Goal: Task Accomplishment & Management: Manage account settings

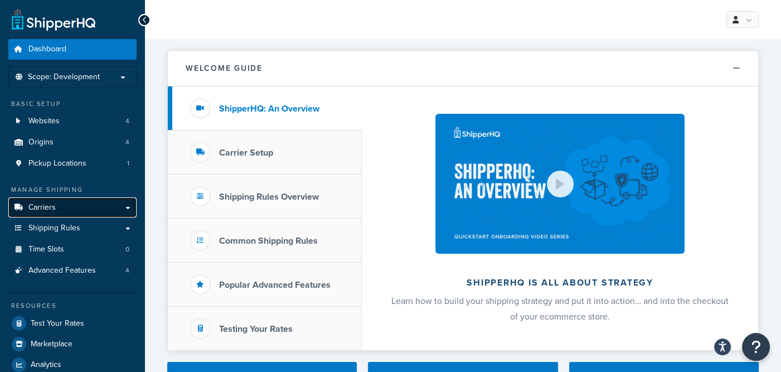
click at [48, 206] on span "Carriers" at bounding box center [41, 207] width 27 height 9
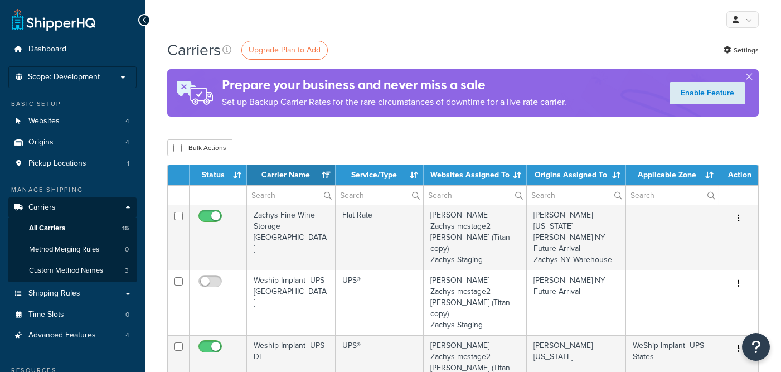
select select "15"
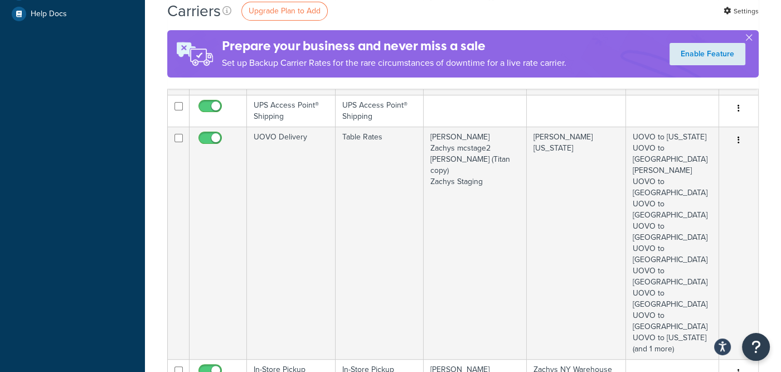
scroll to position [487, 0]
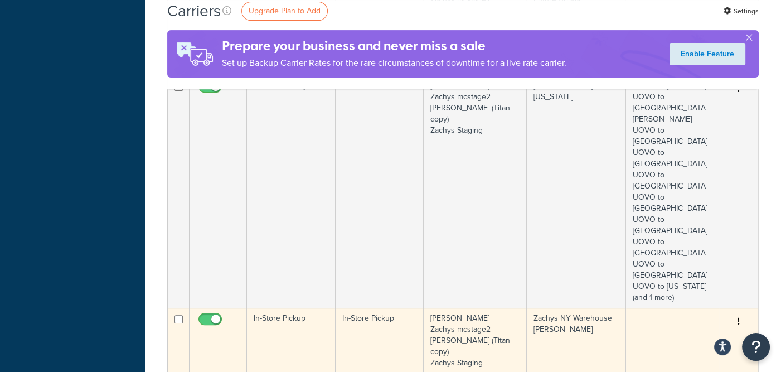
click at [737, 313] on button "button" at bounding box center [739, 322] width 16 height 18
click at [678, 194] on link "Edit" at bounding box center [694, 197] width 88 height 23
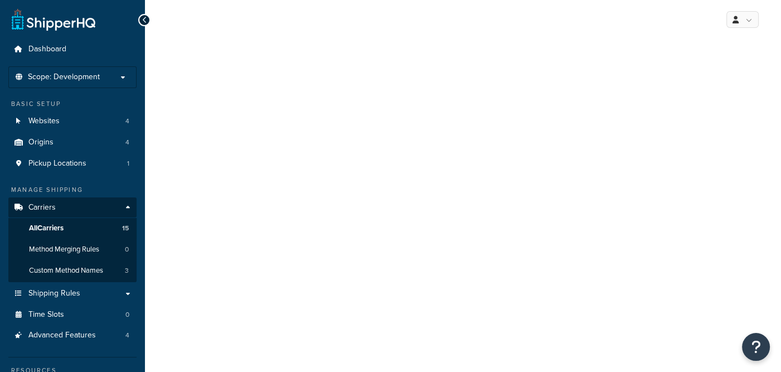
select select "pickup"
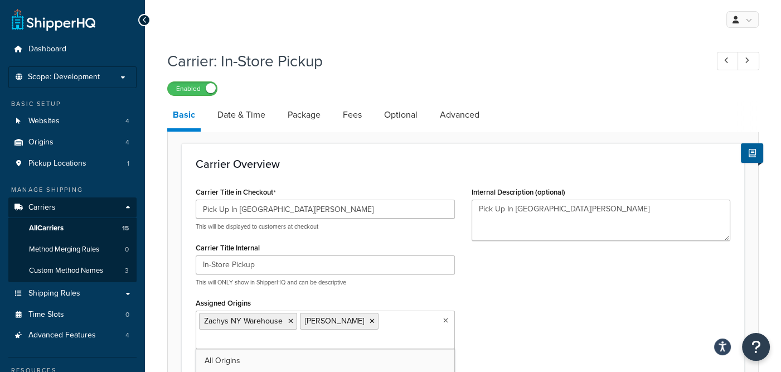
click at [448, 321] on icon at bounding box center [445, 320] width 5 height 7
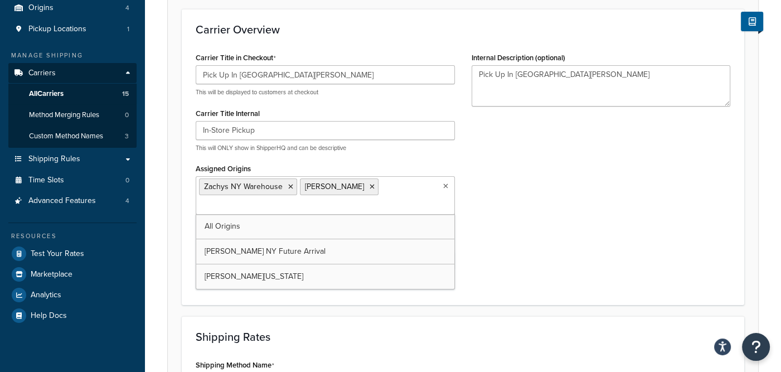
scroll to position [139, 0]
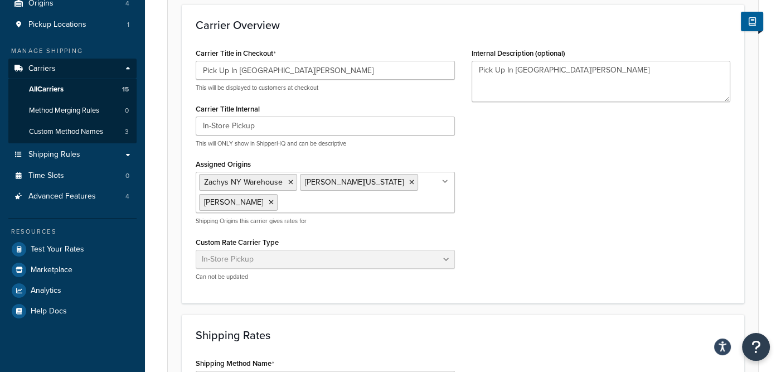
click at [567, 224] on div "Carrier Title in Checkout Pick Up In Port Chester This will be displayed to cus…" at bounding box center [463, 167] width 552 height 244
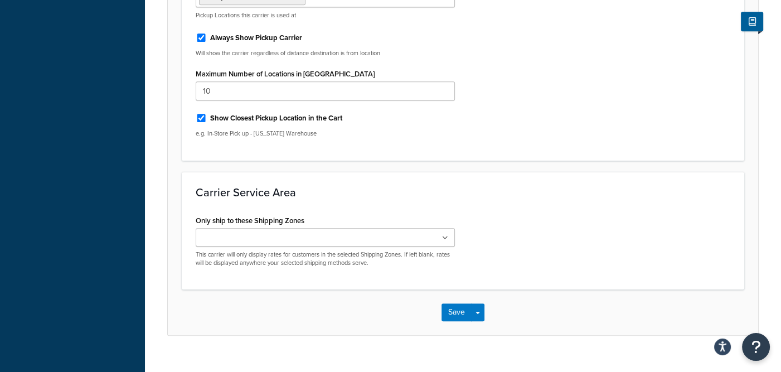
scroll to position [749, 0]
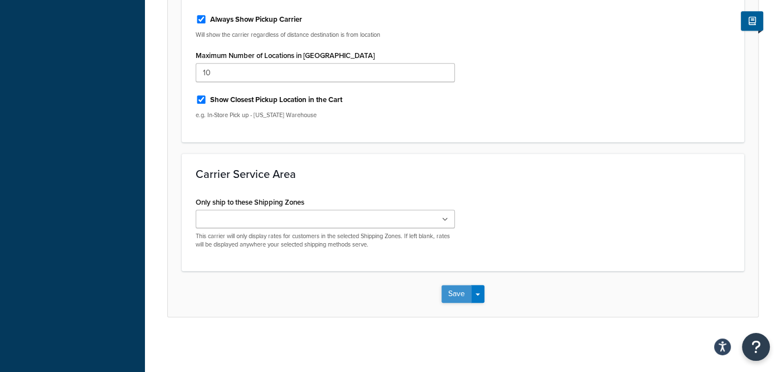
click at [455, 292] on button "Save" at bounding box center [457, 294] width 30 height 18
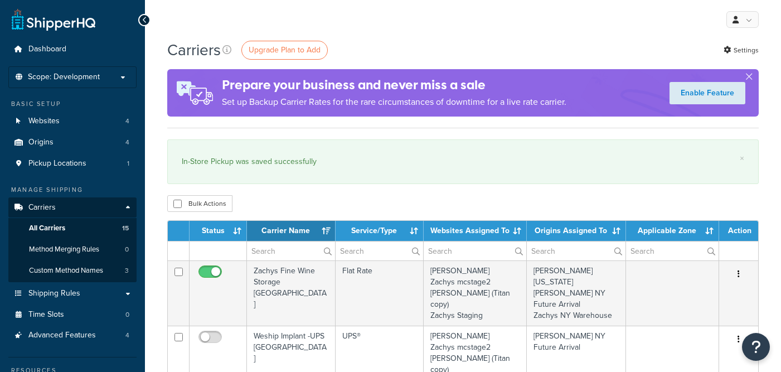
select select "15"
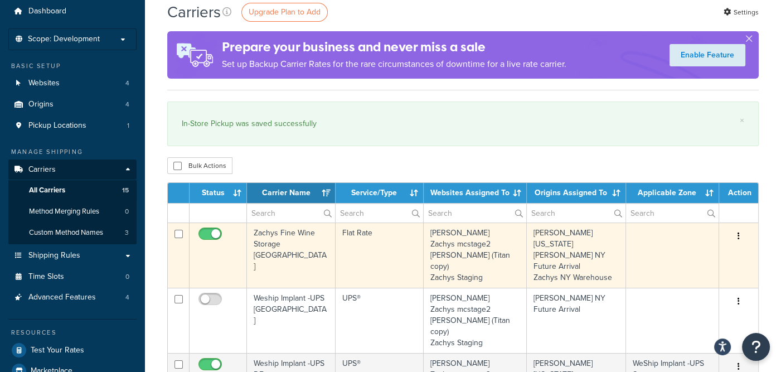
scroll to position [69, 0]
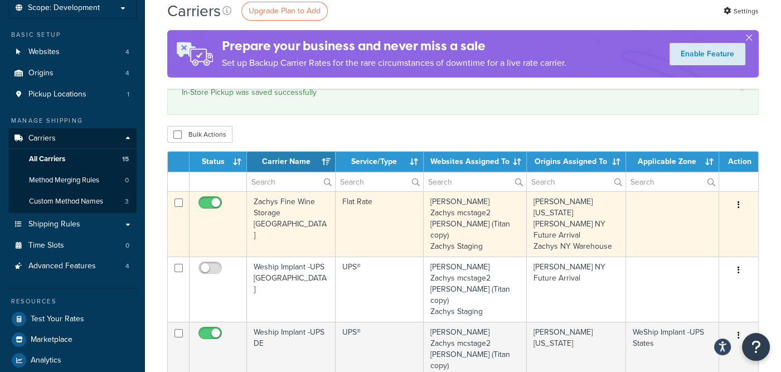
click at [739, 201] on icon "button" at bounding box center [739, 205] width 2 height 8
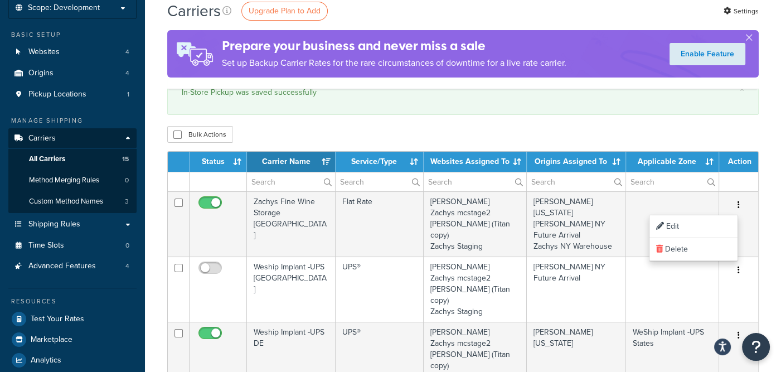
click at [701, 133] on div "Bulk Actions Duplicate Delete" at bounding box center [463, 134] width 592 height 17
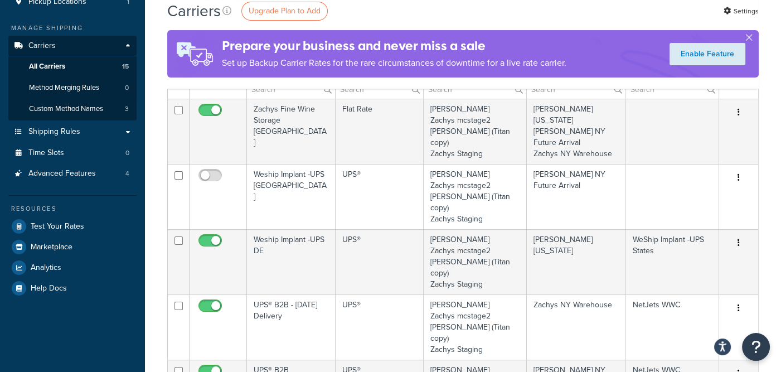
scroll to position [139, 0]
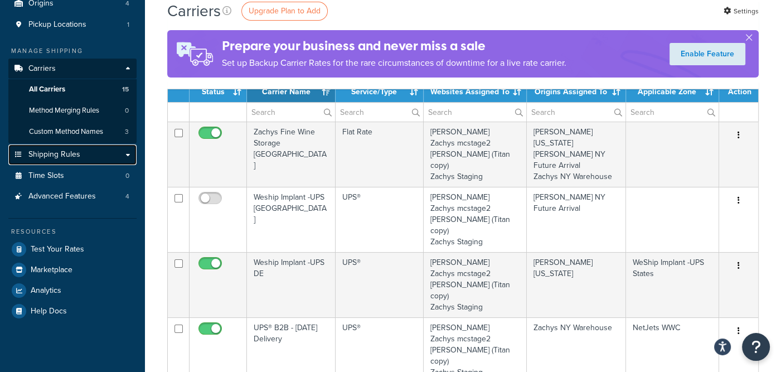
click at [50, 155] on span "Shipping Rules" at bounding box center [54, 154] width 52 height 9
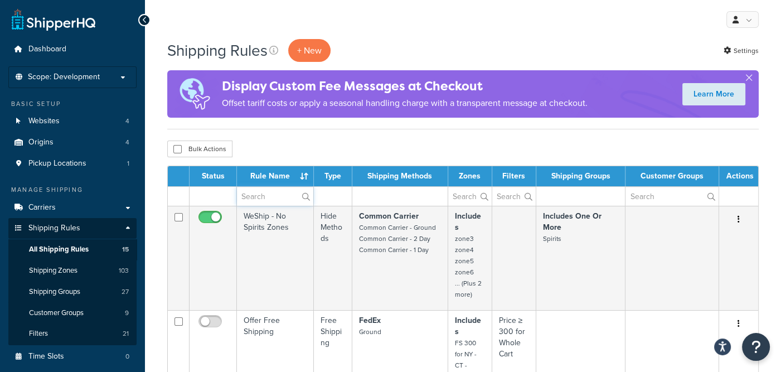
click at [272, 191] on input "text" at bounding box center [275, 196] width 76 height 19
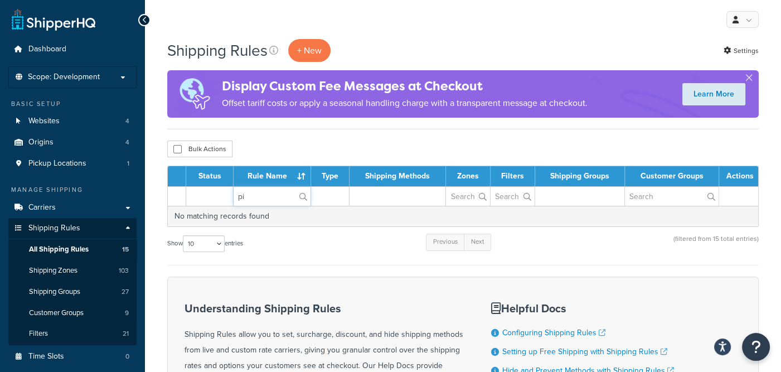
type input "p"
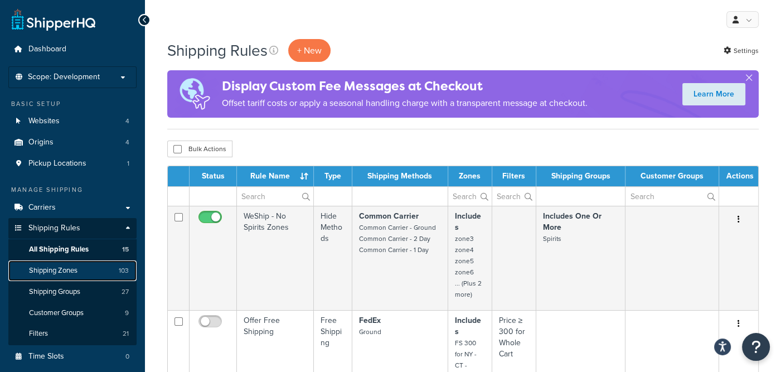
click at [52, 270] on span "Shipping Zones" at bounding box center [53, 270] width 49 height 9
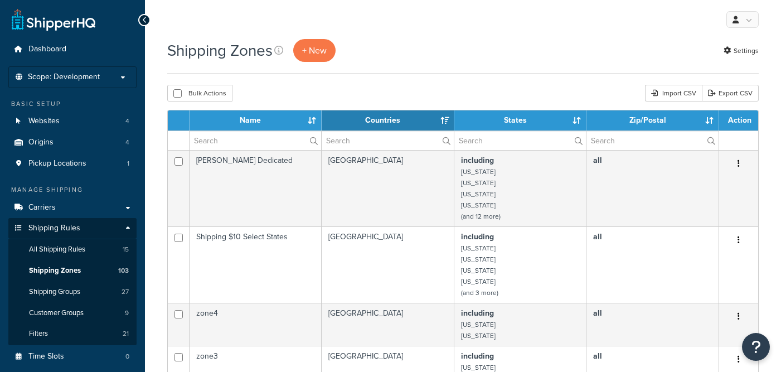
select select "15"
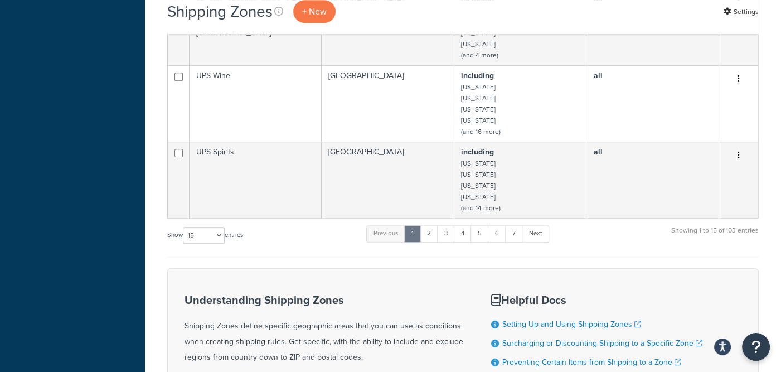
scroll to position [767, 0]
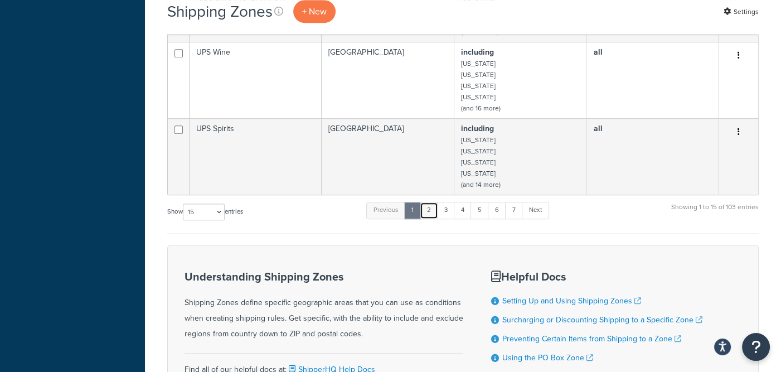
click at [427, 219] on link "2" at bounding box center [429, 210] width 18 height 17
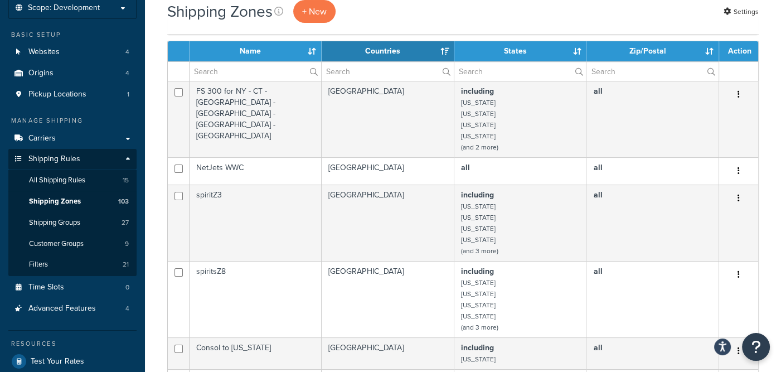
scroll to position [817, 0]
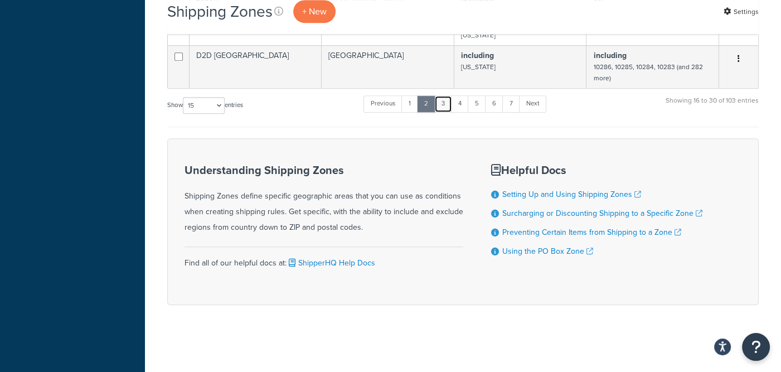
click at [443, 107] on link "3" at bounding box center [443, 103] width 18 height 17
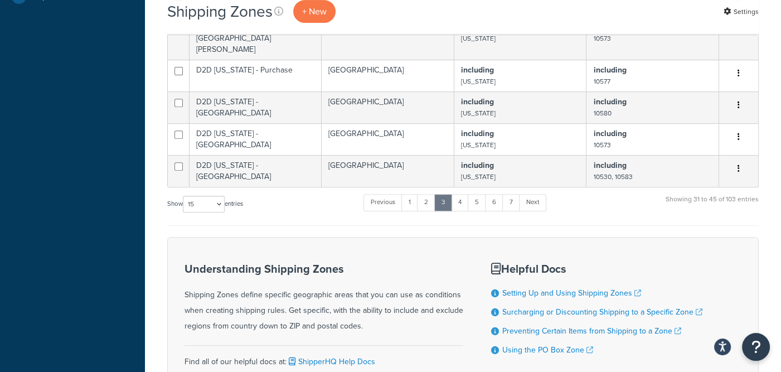
scroll to position [518, 0]
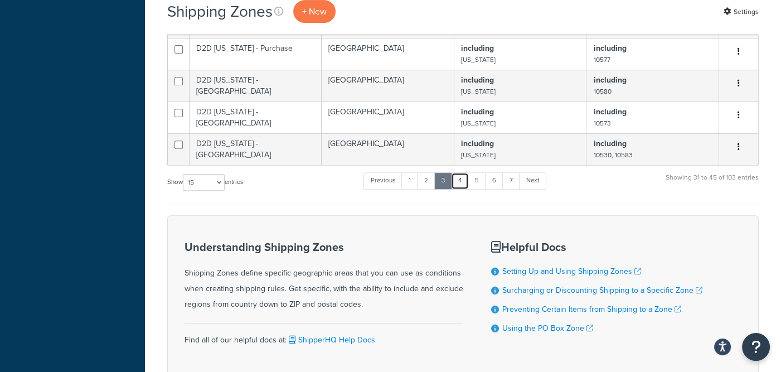
click at [463, 177] on link "4" at bounding box center [460, 180] width 18 height 17
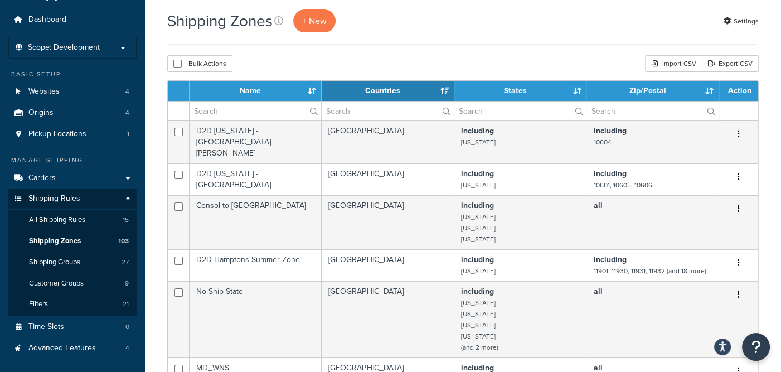
scroll to position [587, 0]
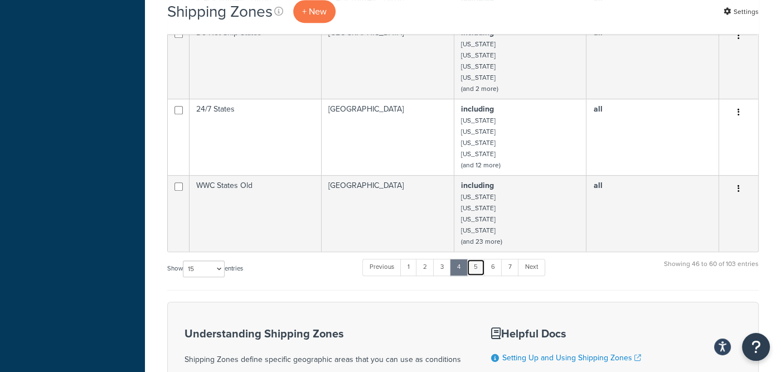
click at [478, 264] on link "5" at bounding box center [476, 267] width 18 height 17
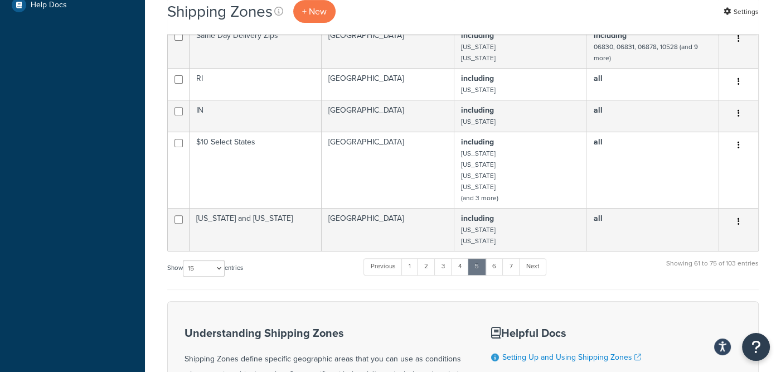
scroll to position [557, 0]
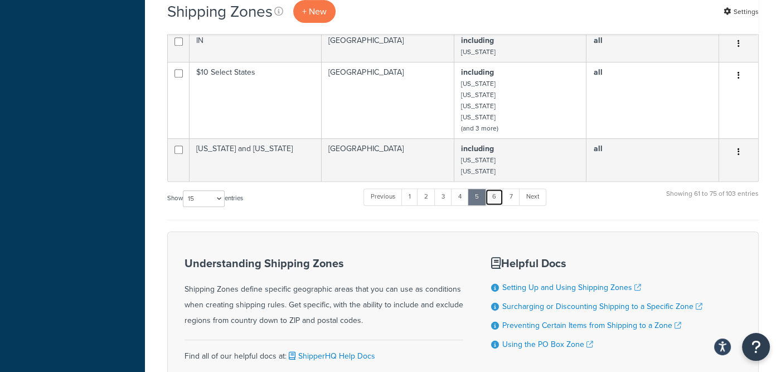
click at [499, 205] on link "6" at bounding box center [494, 197] width 18 height 17
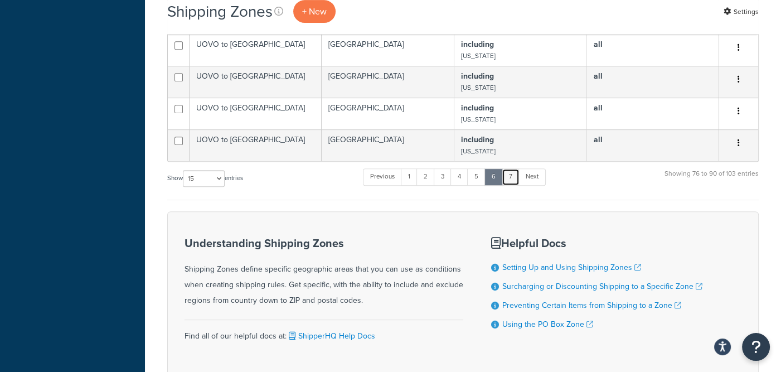
click at [510, 182] on link "7" at bounding box center [511, 176] width 18 height 17
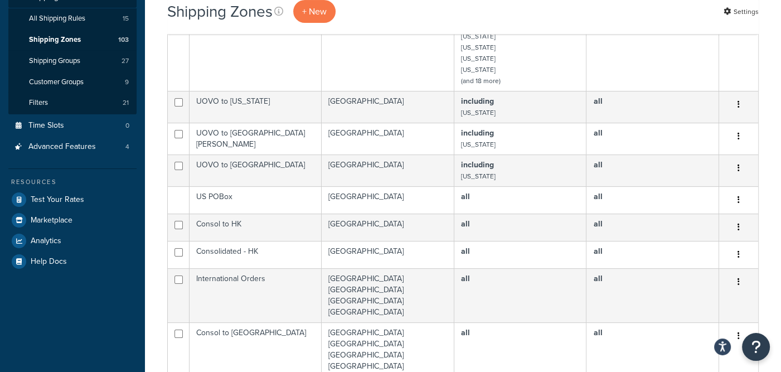
scroll to position [209, 0]
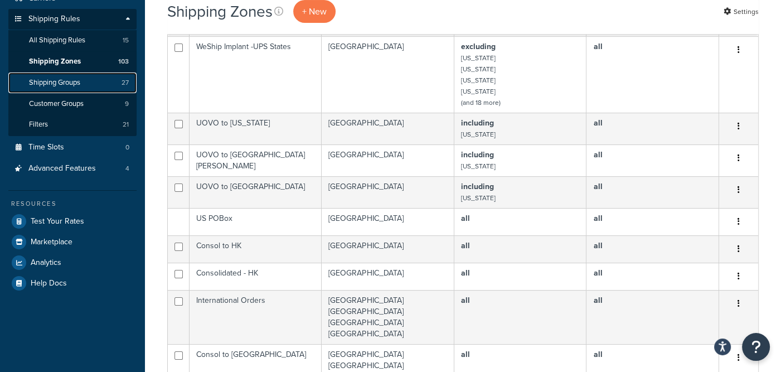
click at [64, 85] on span "Shipping Groups" at bounding box center [54, 82] width 51 height 9
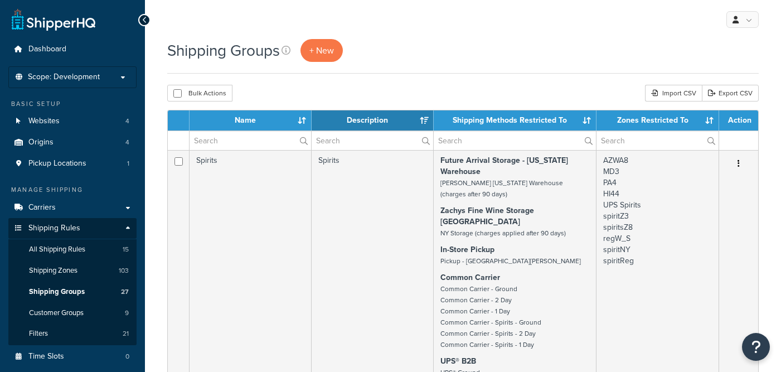
select select "15"
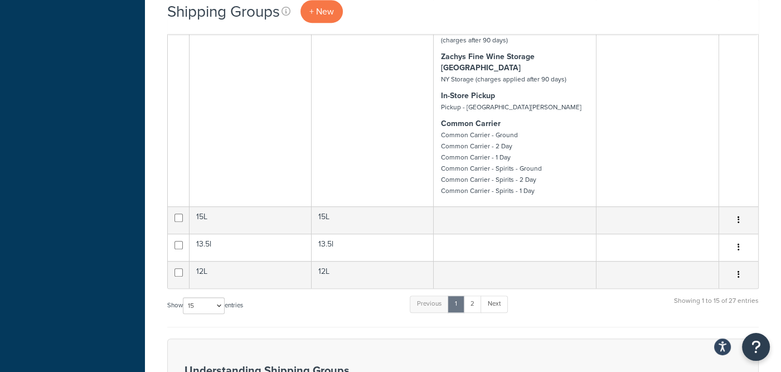
scroll to position [767, 0]
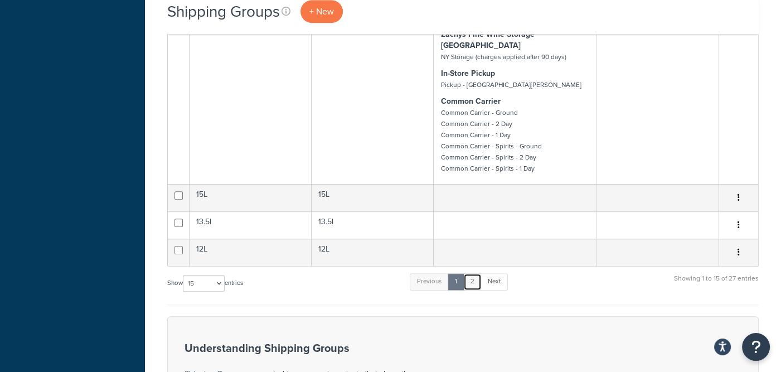
click at [474, 273] on link "2" at bounding box center [472, 281] width 18 height 17
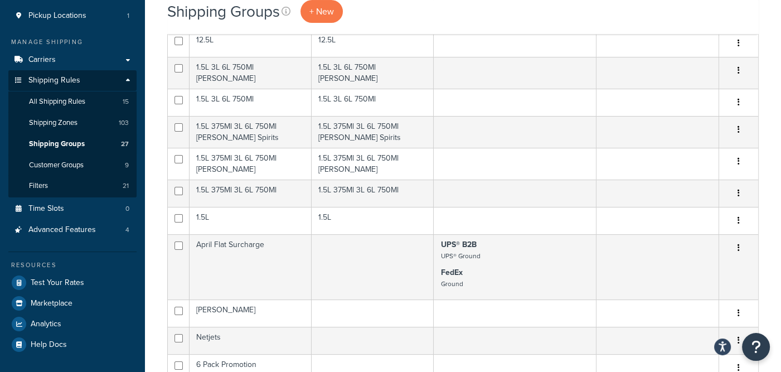
scroll to position [144, 0]
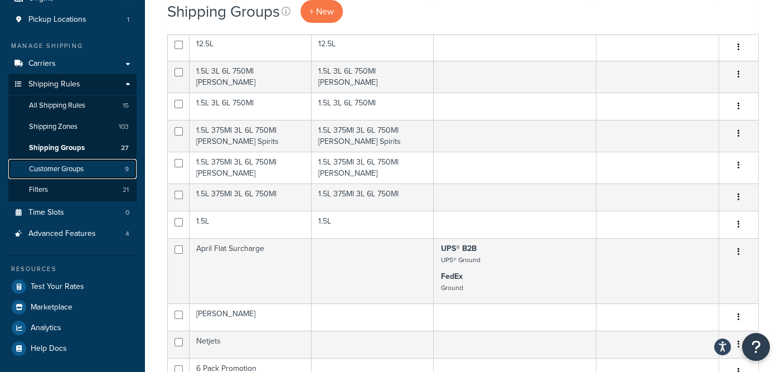
click at [35, 168] on span "Customer Groups" at bounding box center [56, 169] width 55 height 9
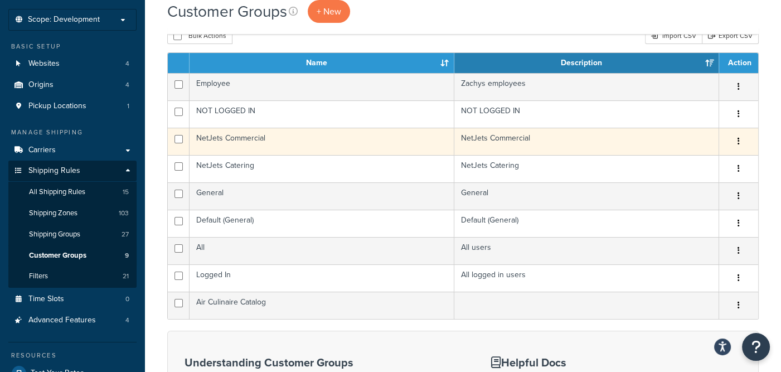
scroll to position [55, 0]
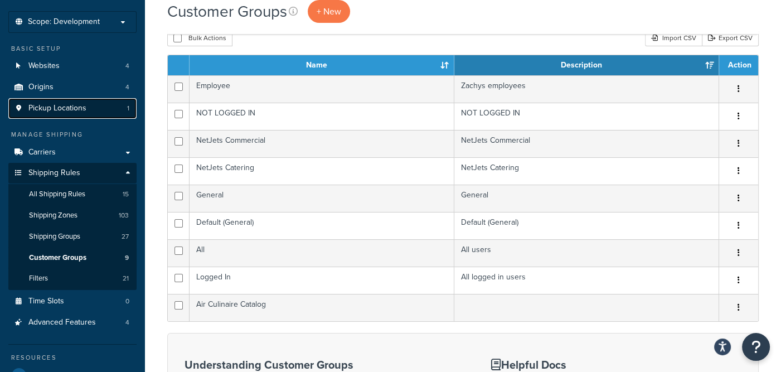
click at [46, 111] on span "Pickup Locations" at bounding box center [57, 108] width 58 height 9
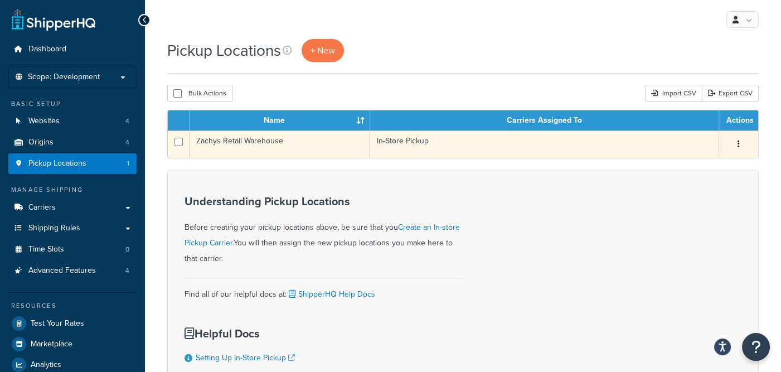
click at [741, 146] on button "button" at bounding box center [739, 145] width 16 height 18
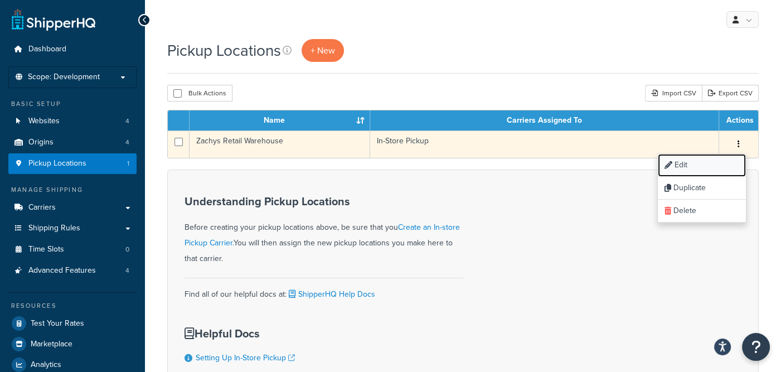
click at [676, 163] on link "Edit" at bounding box center [702, 165] width 88 height 23
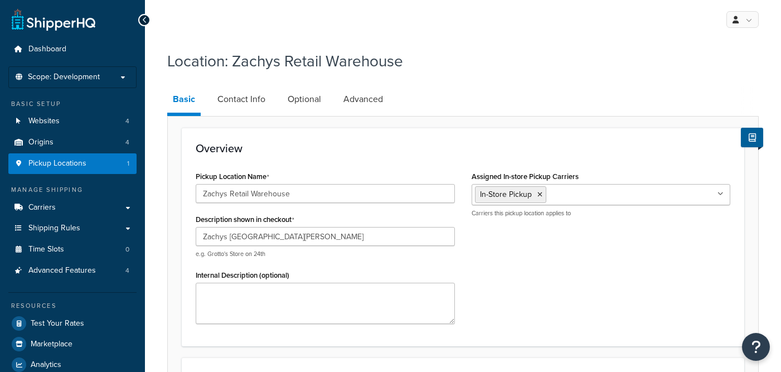
select select "32"
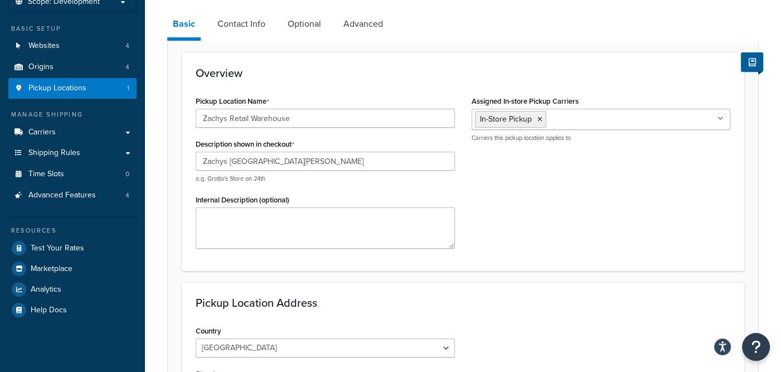
scroll to position [6, 0]
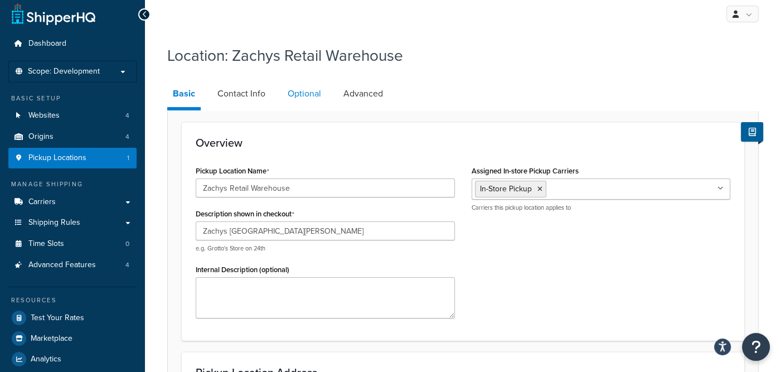
click at [295, 93] on link "Optional" at bounding box center [304, 93] width 45 height 27
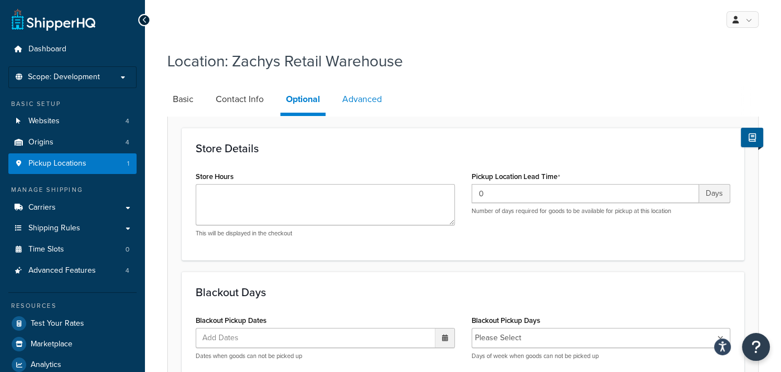
click at [360, 102] on link "Advanced" at bounding box center [362, 99] width 51 height 27
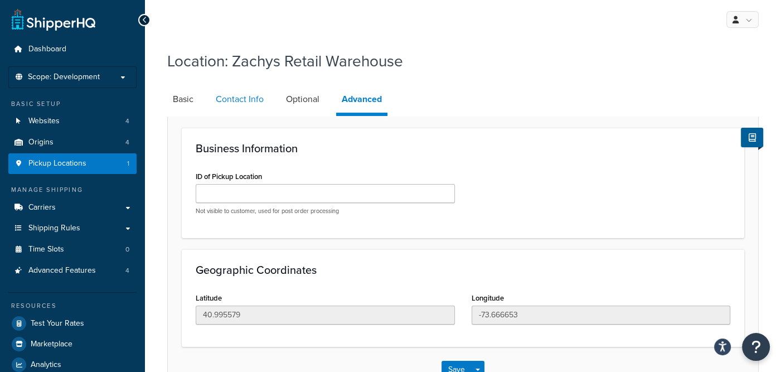
click at [231, 96] on link "Contact Info" at bounding box center [239, 99] width 59 height 27
select select "order_placed"
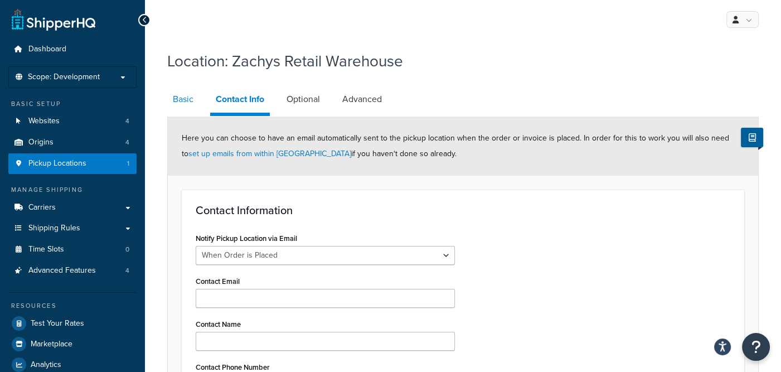
click at [182, 105] on link "Basic" at bounding box center [183, 99] width 32 height 27
select select "32"
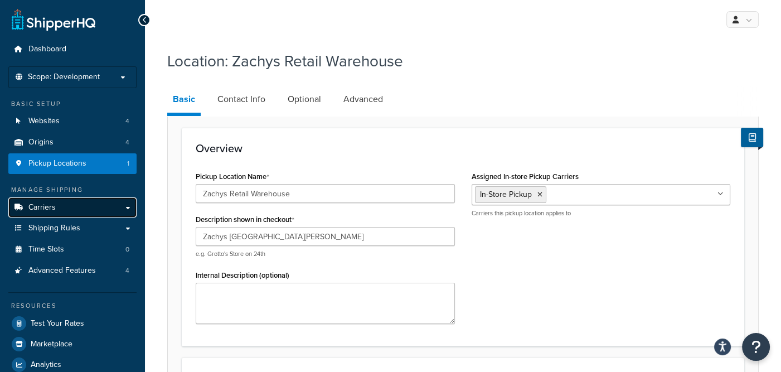
click at [50, 209] on span "Carriers" at bounding box center [41, 207] width 27 height 9
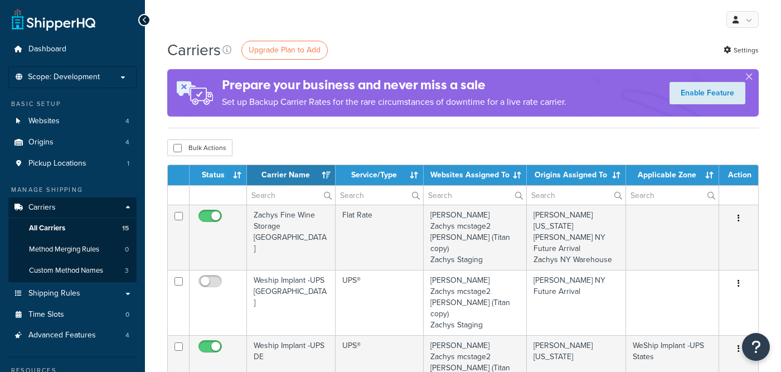
select select "15"
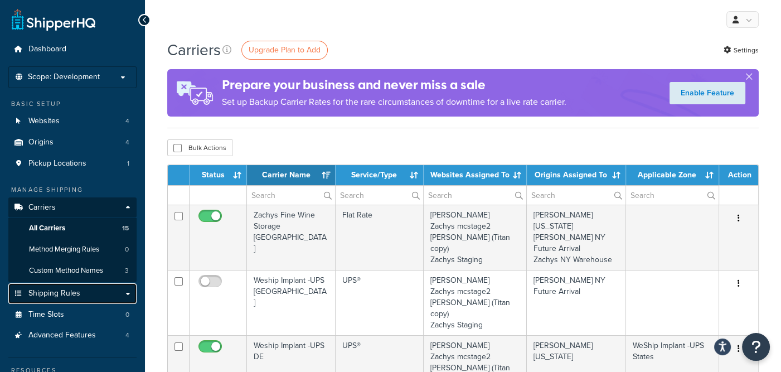
click at [51, 294] on span "Shipping Rules" at bounding box center [54, 293] width 52 height 9
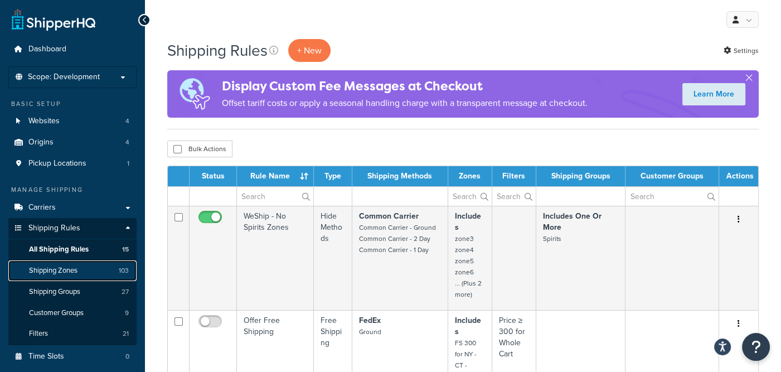
click at [44, 272] on span "Shipping Zones" at bounding box center [53, 270] width 49 height 9
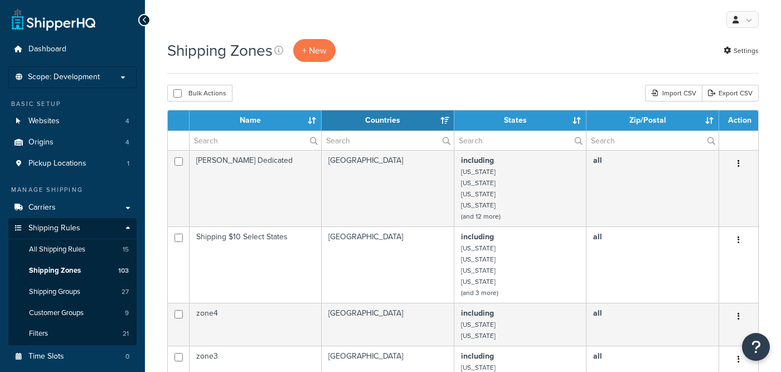
select select "15"
click at [255, 142] on input "text" at bounding box center [256, 140] width 132 height 19
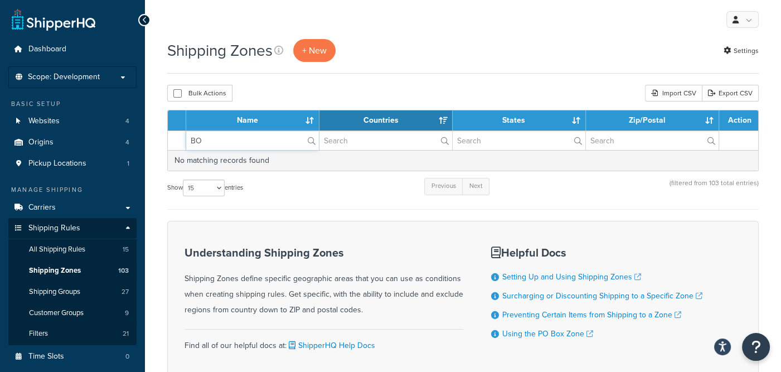
type input "B"
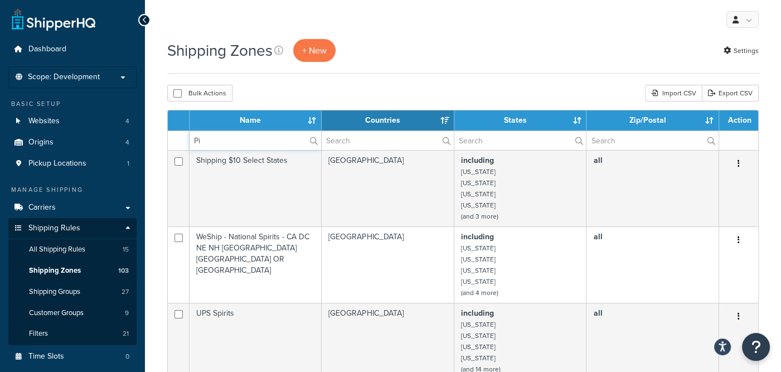
type input "P"
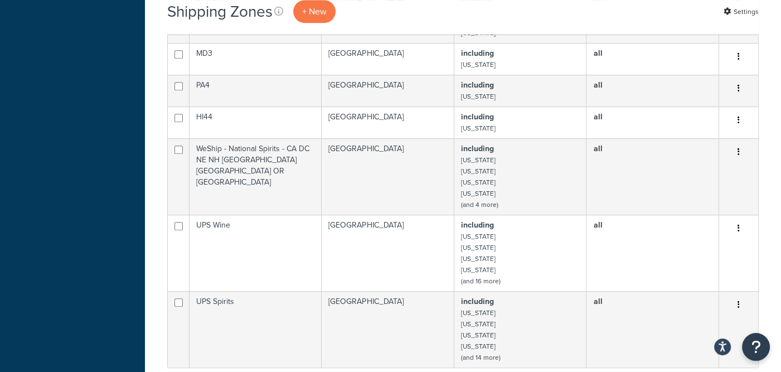
scroll to position [697, 0]
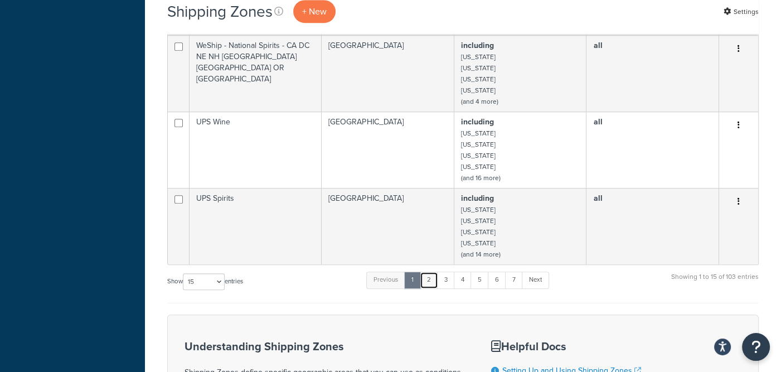
click at [431, 284] on link "2" at bounding box center [429, 280] width 18 height 17
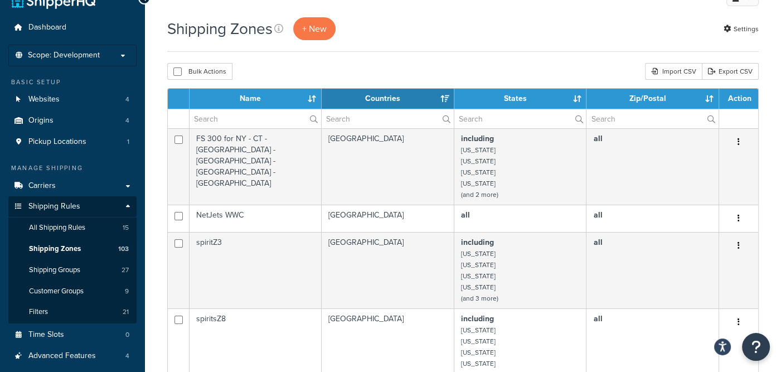
scroll to position [0, 0]
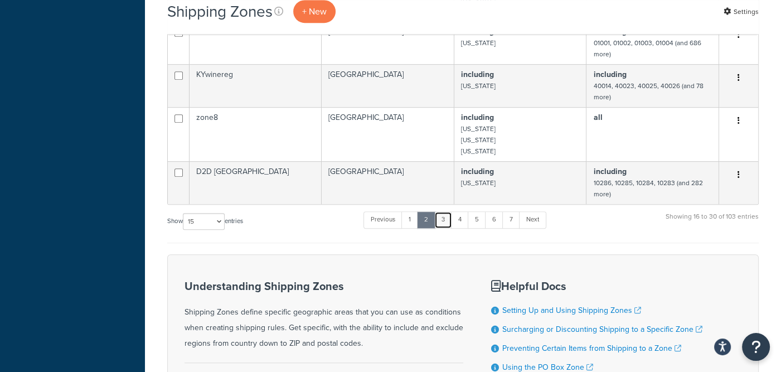
click at [445, 224] on link "3" at bounding box center [443, 219] width 18 height 17
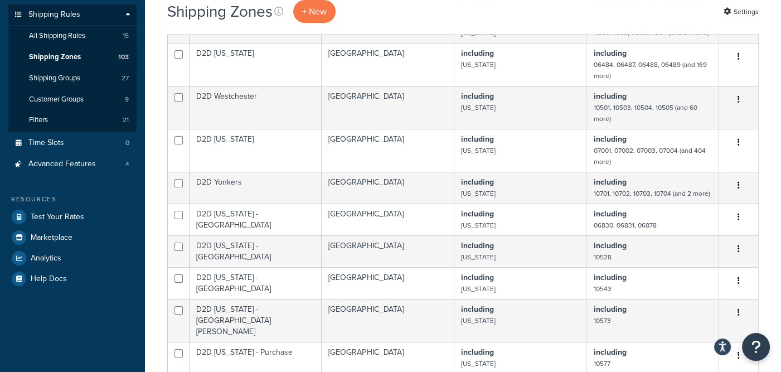
scroll to position [378, 0]
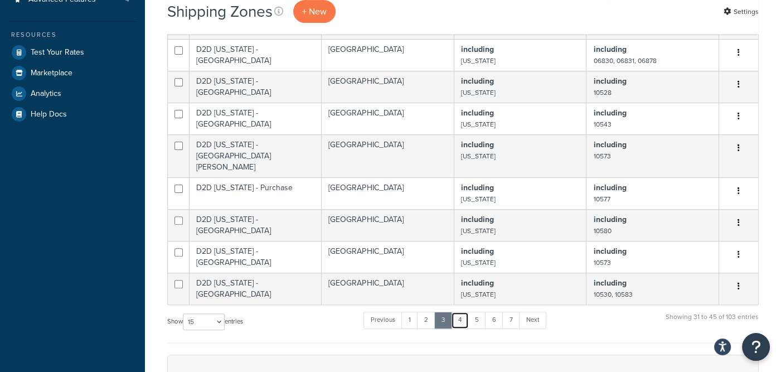
click at [460, 312] on link "4" at bounding box center [460, 320] width 18 height 17
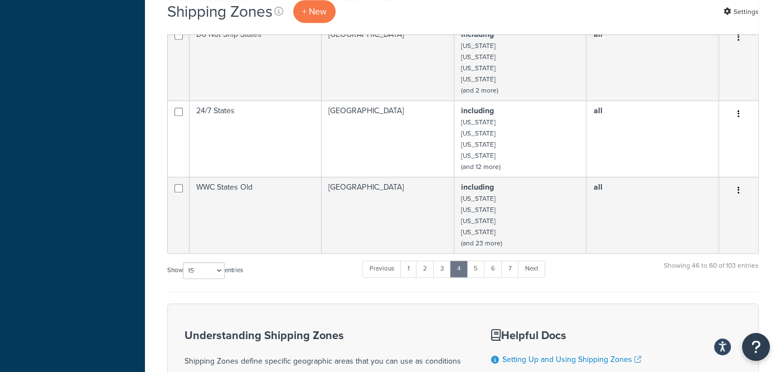
scroll to position [663, 0]
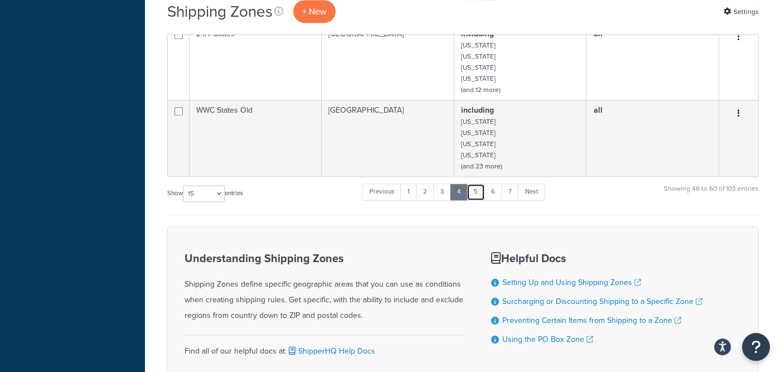
click at [480, 191] on link "5" at bounding box center [476, 192] width 18 height 17
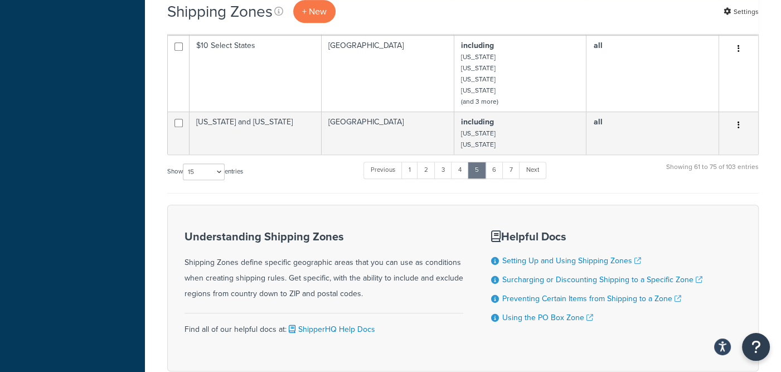
scroll to position [585, 0]
click at [497, 173] on link "6" at bounding box center [494, 169] width 18 height 17
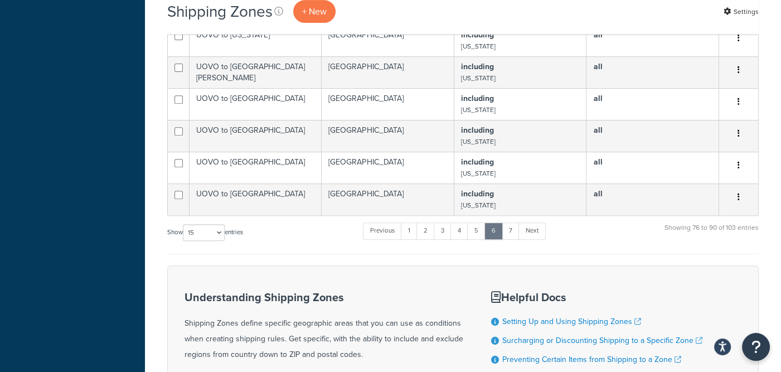
scroll to position [633, 0]
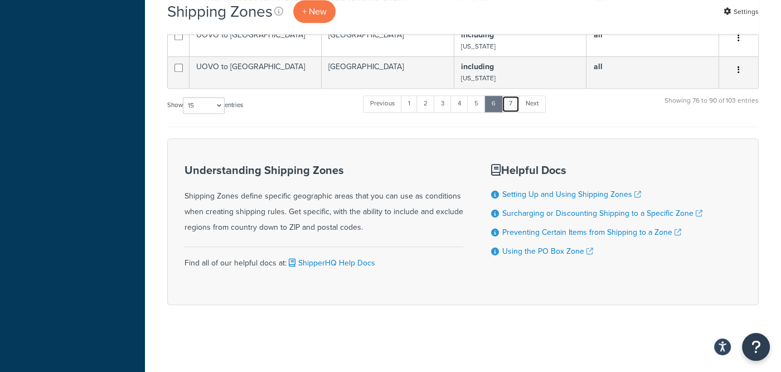
click at [513, 107] on link "7" at bounding box center [511, 103] width 18 height 17
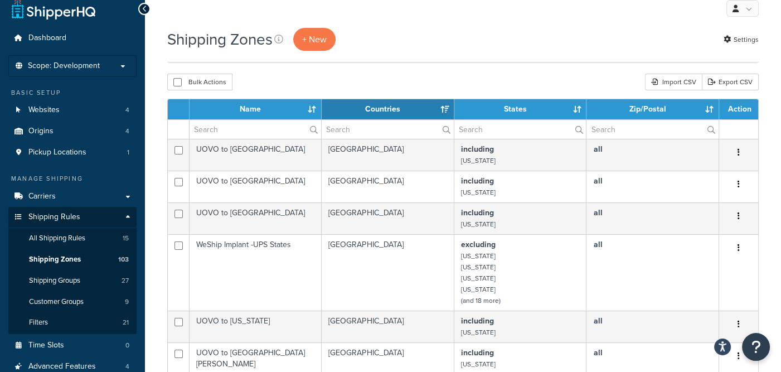
scroll to position [0, 0]
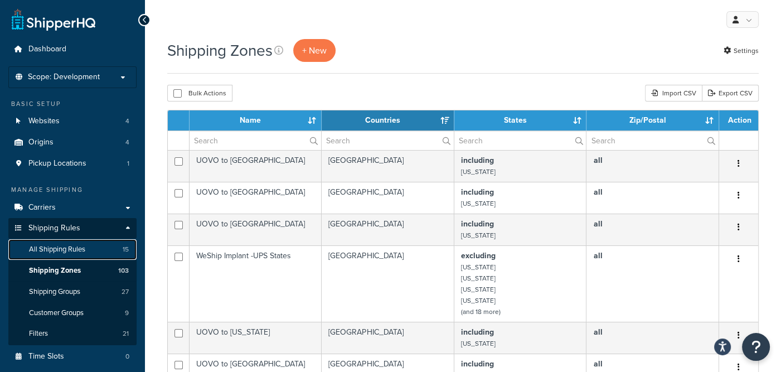
click at [52, 249] on span "All Shipping Rules" at bounding box center [57, 249] width 56 height 9
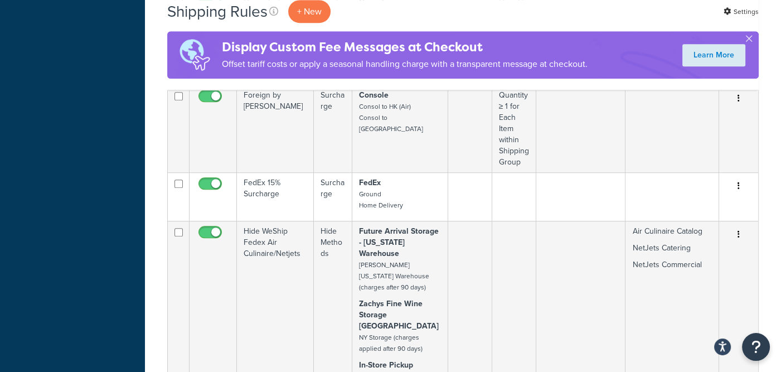
scroll to position [767, 0]
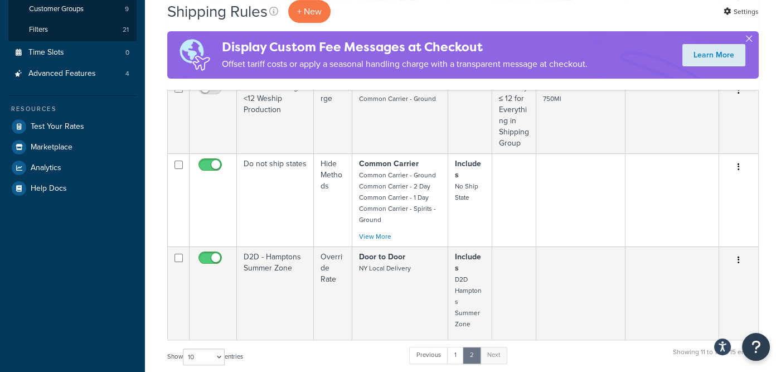
scroll to position [151, 0]
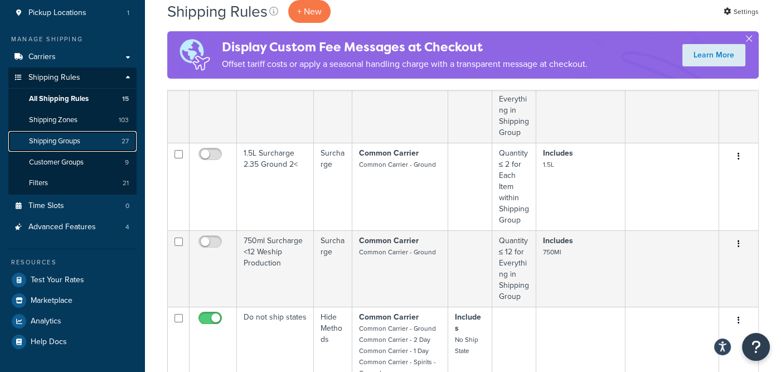
click at [50, 137] on span "Shipping Groups" at bounding box center [54, 141] width 51 height 9
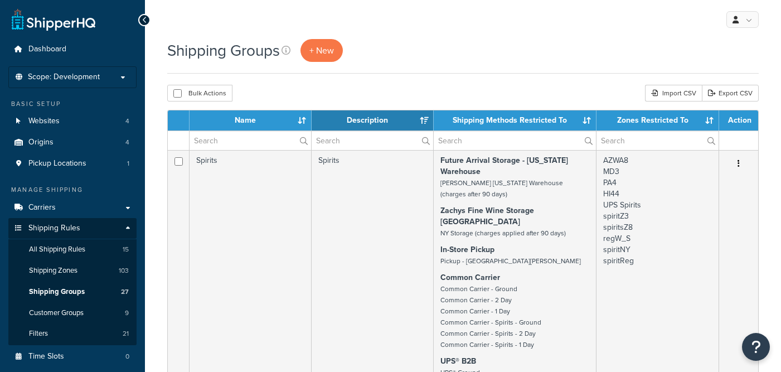
select select "15"
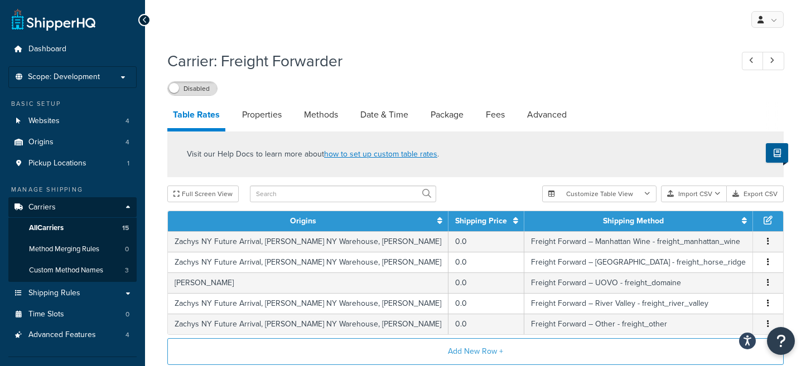
select select "25"
